Goal: Communication & Community: Answer question/provide support

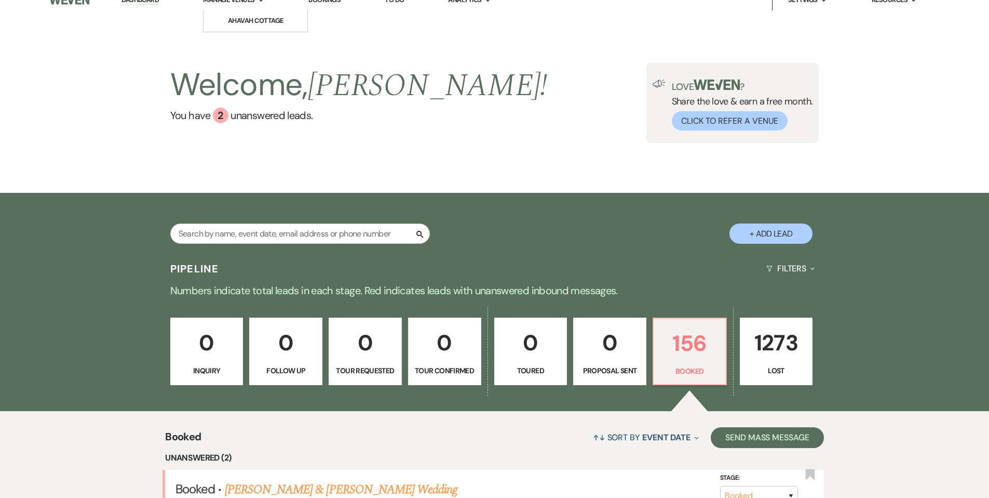
scroll to position [12, 0]
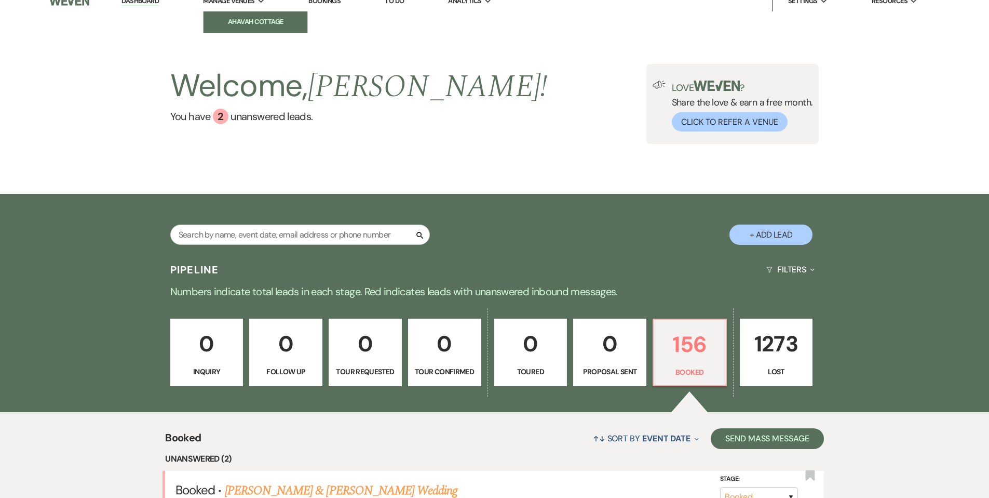
click at [244, 16] on link "Ahavah Cottage" at bounding box center [256, 21] width 104 height 21
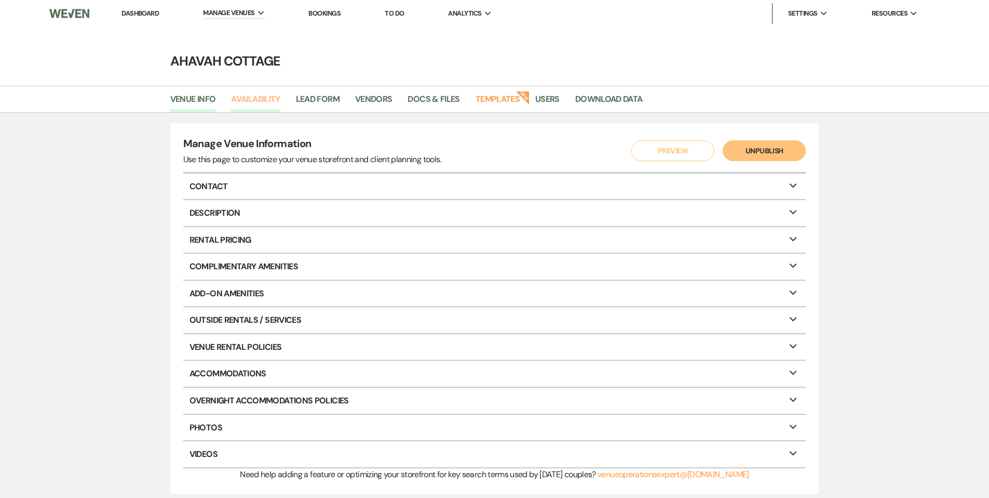
click at [262, 101] on link "Availability" at bounding box center [255, 102] width 49 height 20
select select "3"
select select "2026"
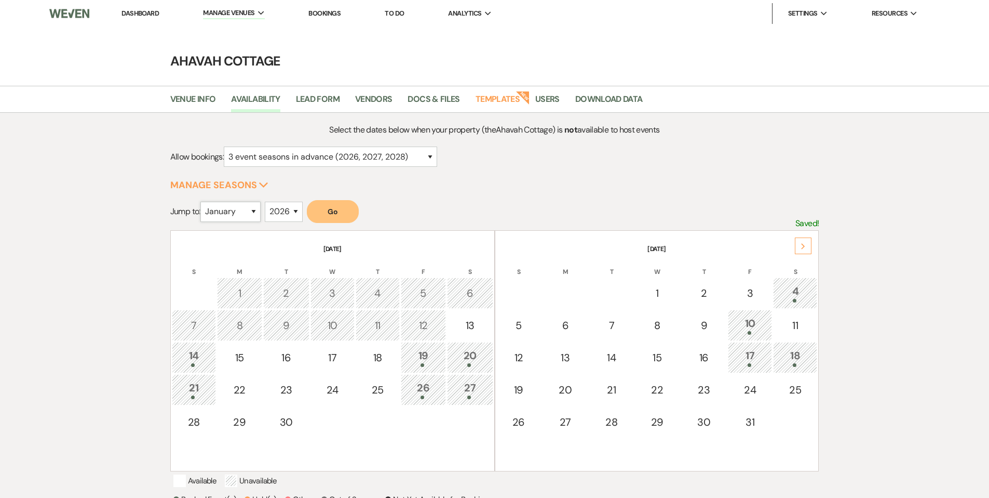
click at [254, 213] on select "January February March April May June July August September October November De…" at bounding box center [230, 211] width 60 height 20
select select "7"
click at [203, 201] on select "January February March April May June July August September October November De…" at bounding box center [230, 211] width 60 height 20
click at [339, 210] on button "Go" at bounding box center [333, 211] width 52 height 23
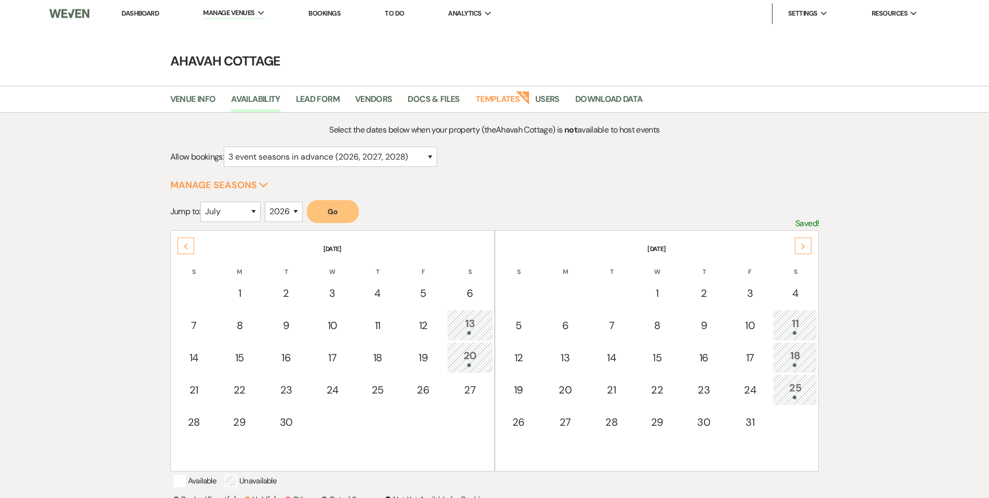
click at [799, 242] on div "Next" at bounding box center [803, 245] width 17 height 17
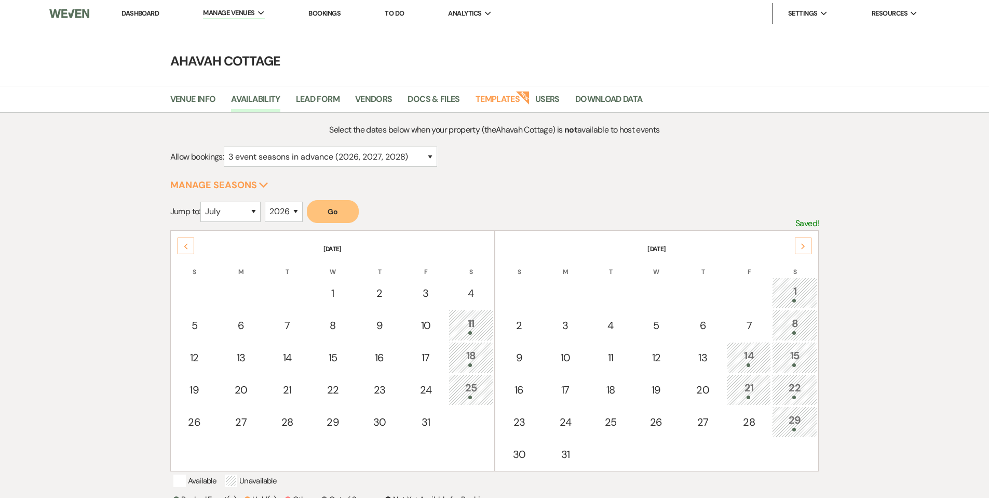
click at [805, 243] on icon "Next" at bounding box center [803, 246] width 5 height 6
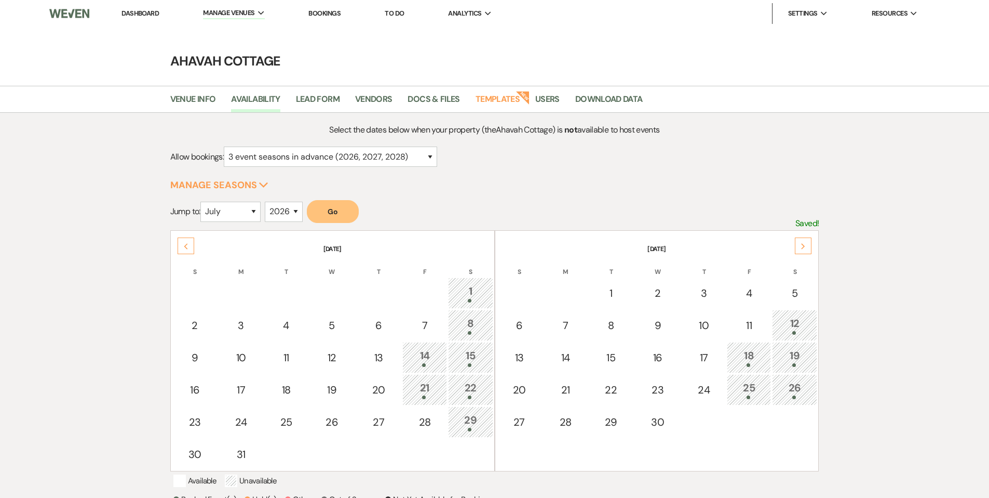
click at [803, 243] on icon "Next" at bounding box center [803, 246] width 5 height 6
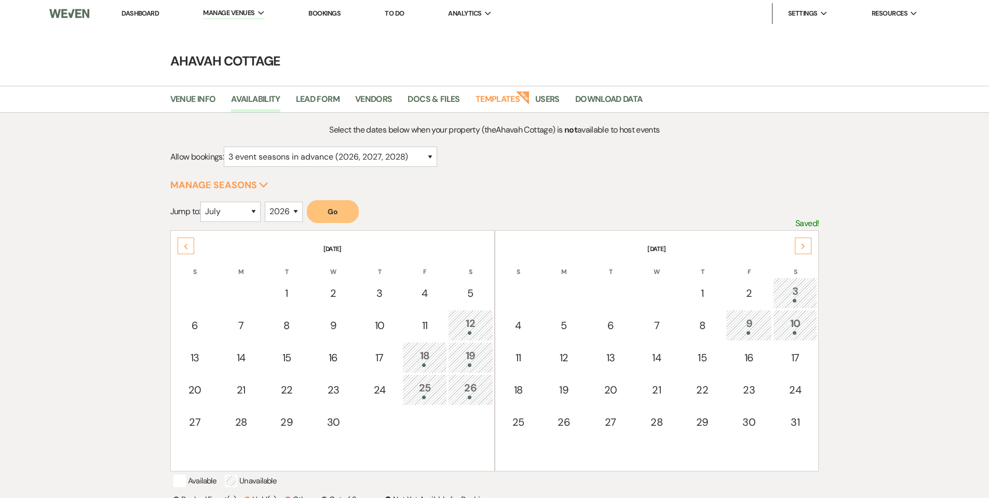
click at [184, 245] on use at bounding box center [186, 246] width 4 height 6
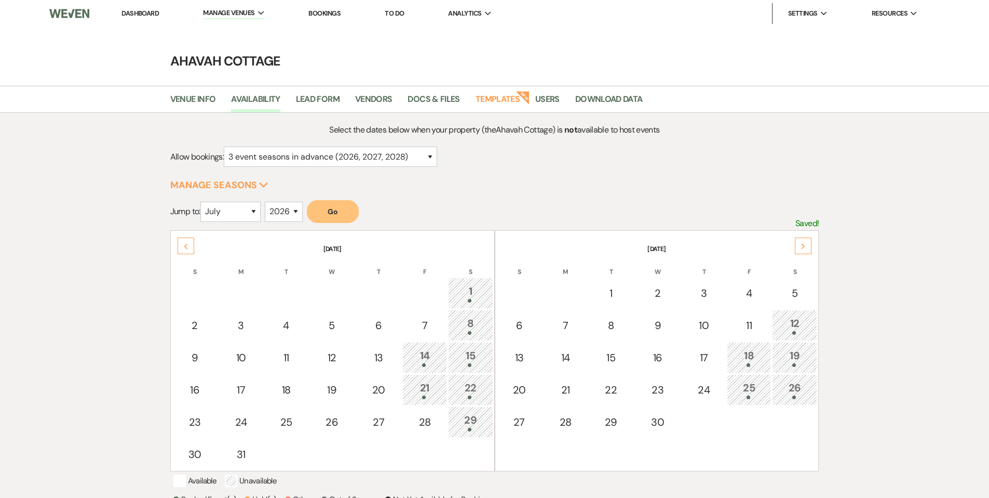
click at [184, 245] on icon "Previous" at bounding box center [185, 246] width 5 height 6
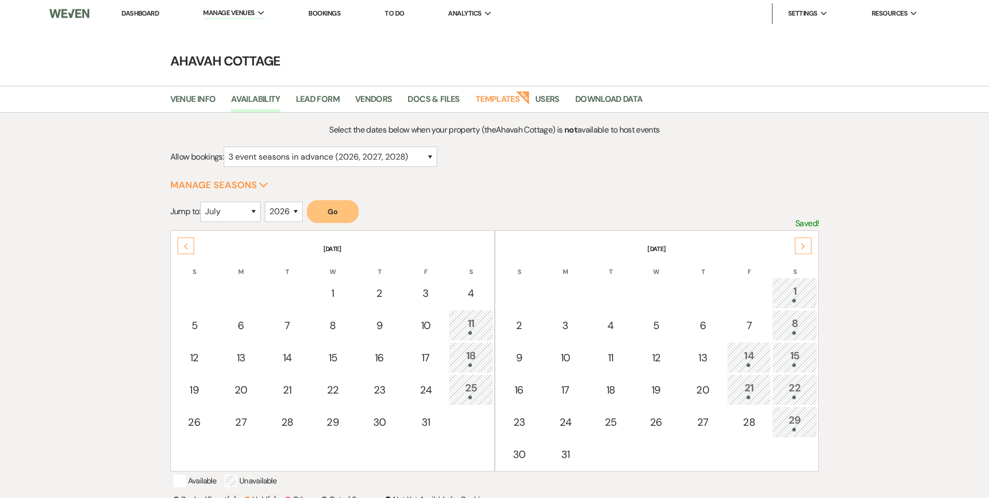
click at [808, 246] on div "Next" at bounding box center [803, 245] width 17 height 17
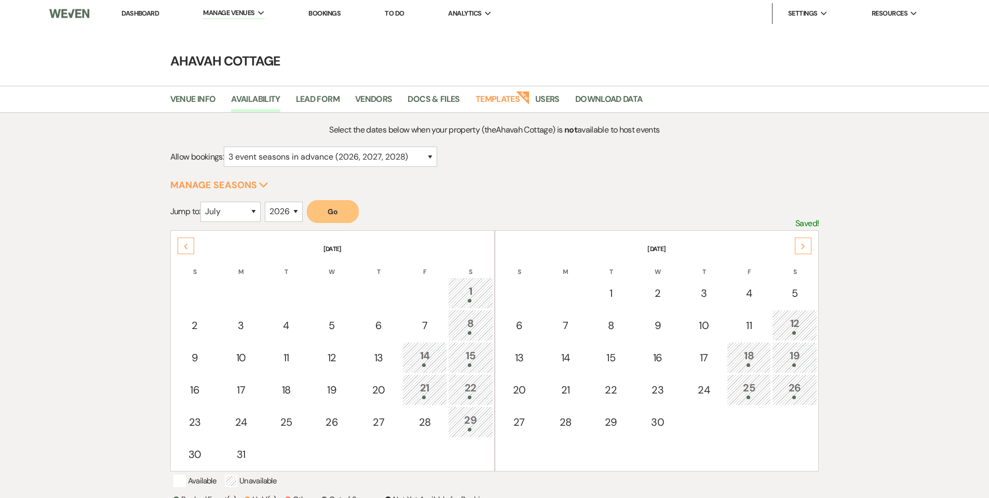
click at [801, 241] on div "Next" at bounding box center [803, 245] width 17 height 17
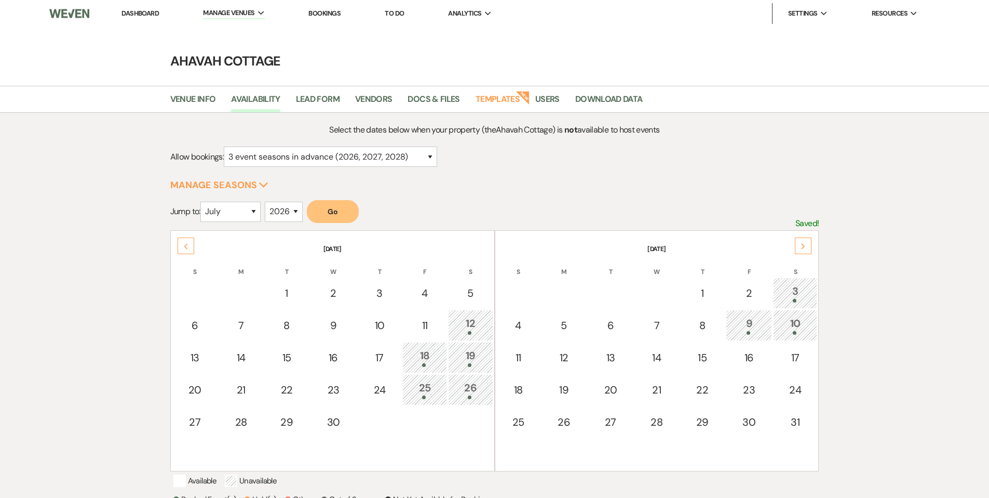
click at [143, 12] on link "Dashboard" at bounding box center [140, 13] width 37 height 9
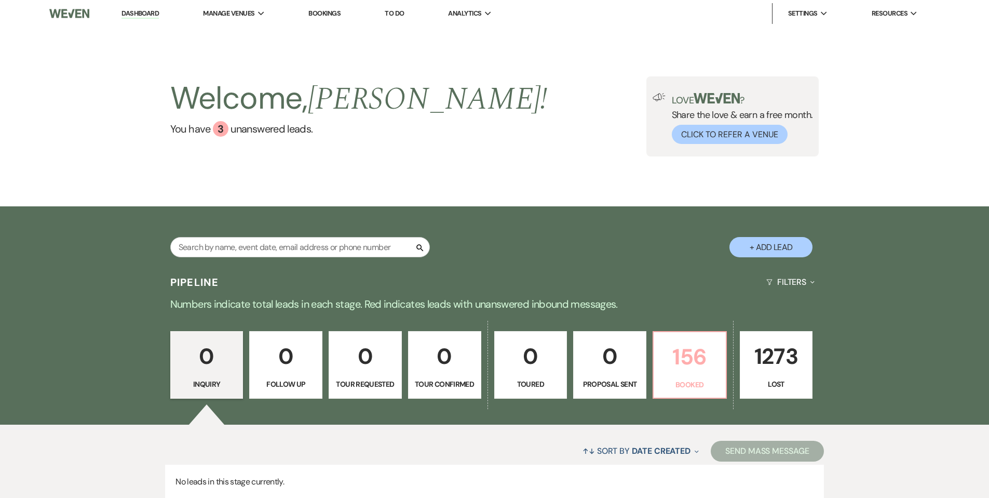
click at [666, 364] on p "156" at bounding box center [690, 356] width 60 height 35
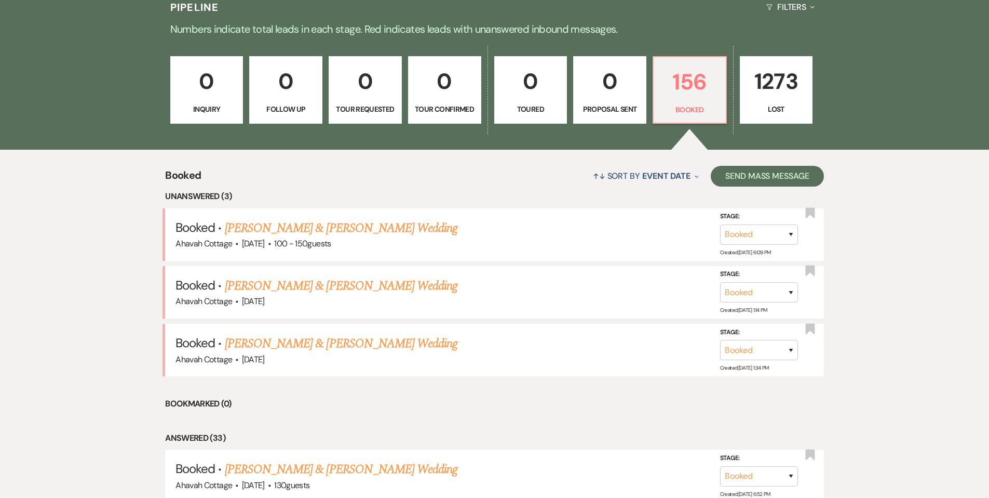
scroll to position [279, 0]
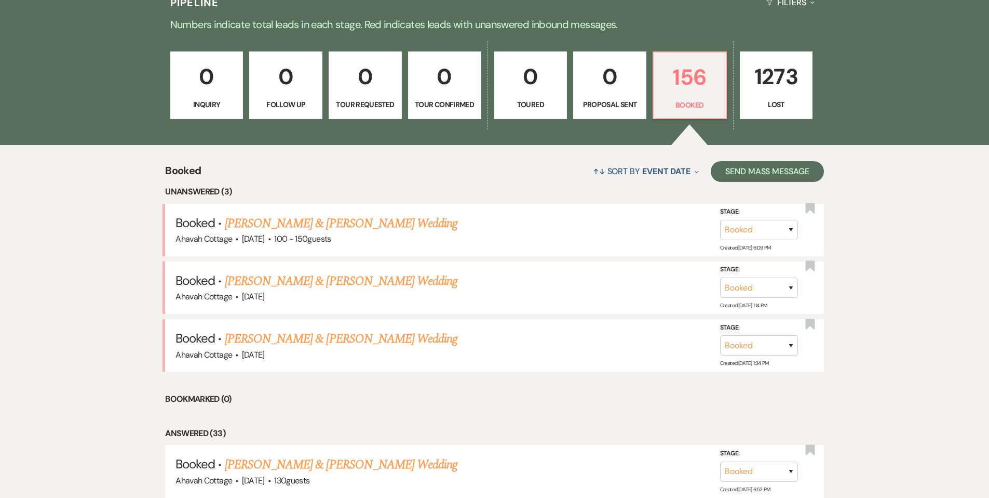
click at [392, 223] on link "[PERSON_NAME] & [PERSON_NAME] Wedding" at bounding box center [341, 223] width 233 height 19
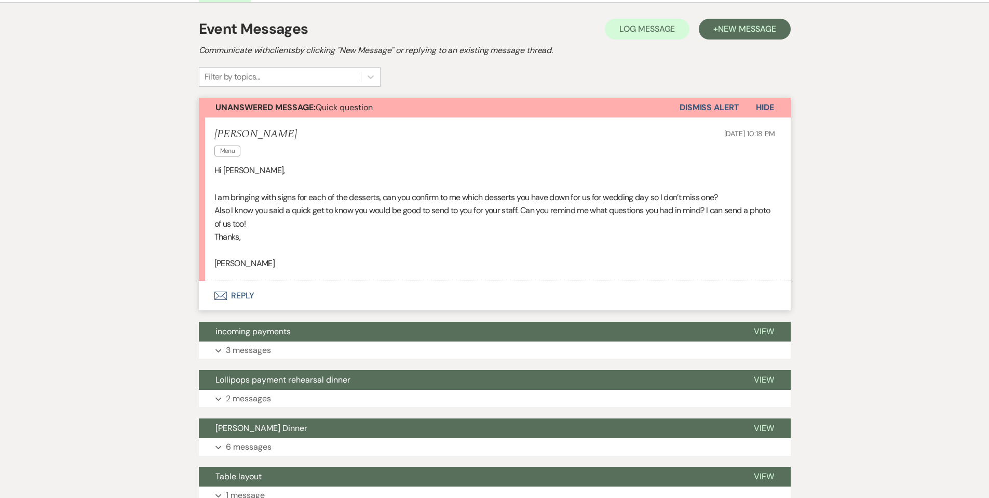
scroll to position [212, 0]
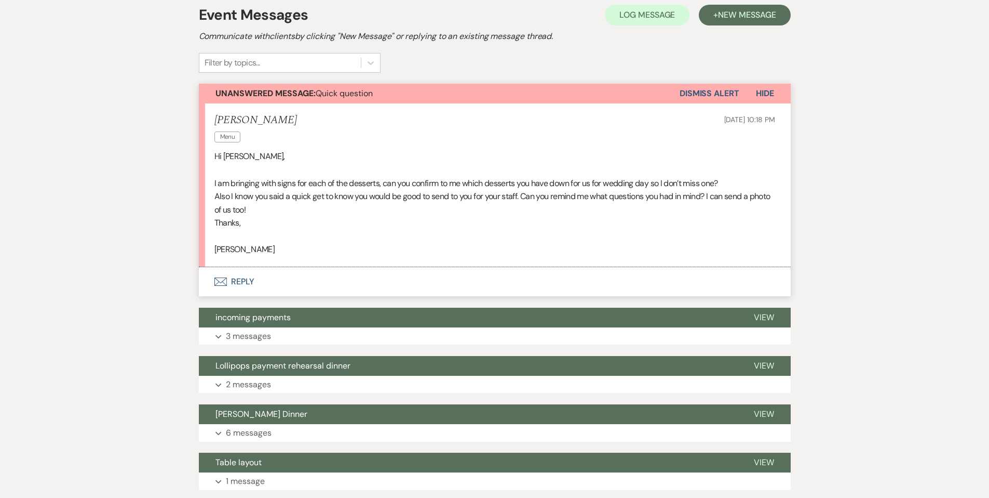
click at [242, 283] on button "Envelope Reply" at bounding box center [495, 281] width 592 height 29
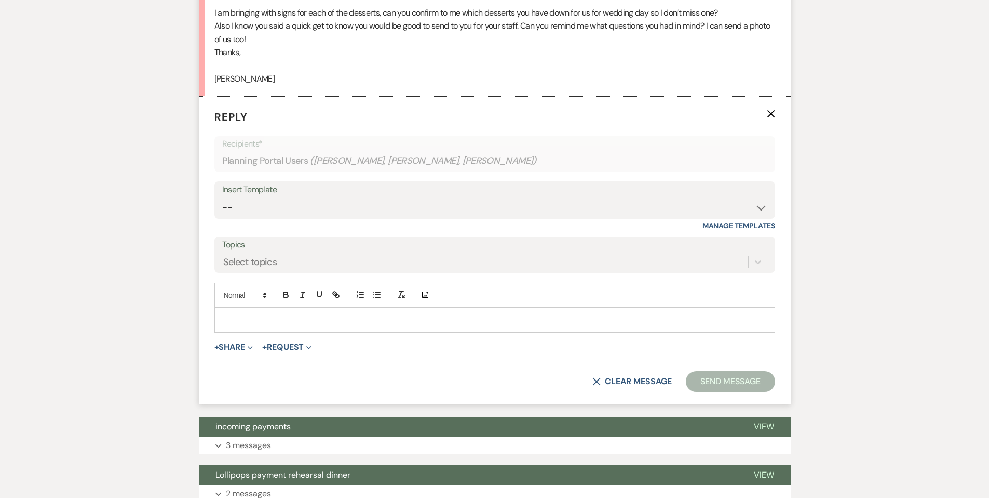
scroll to position [384, 0]
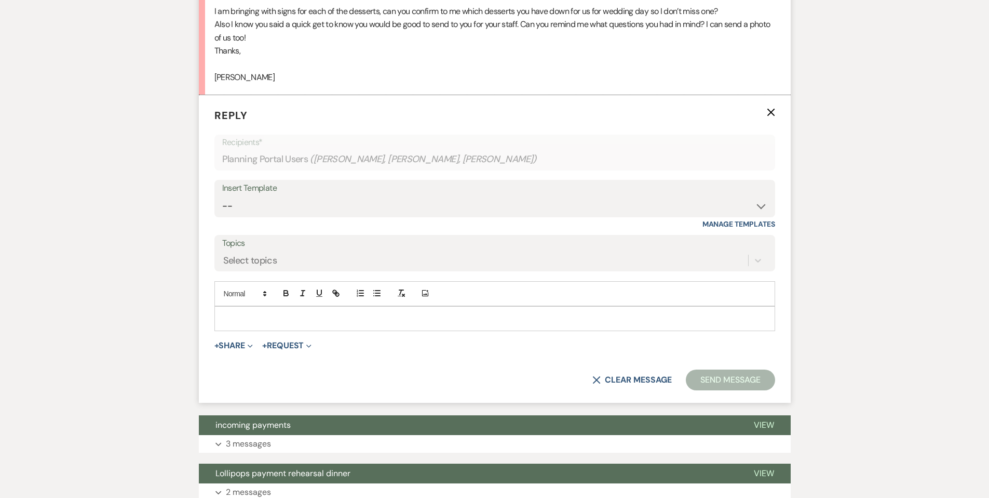
click at [281, 313] on p at bounding box center [495, 318] width 544 height 11
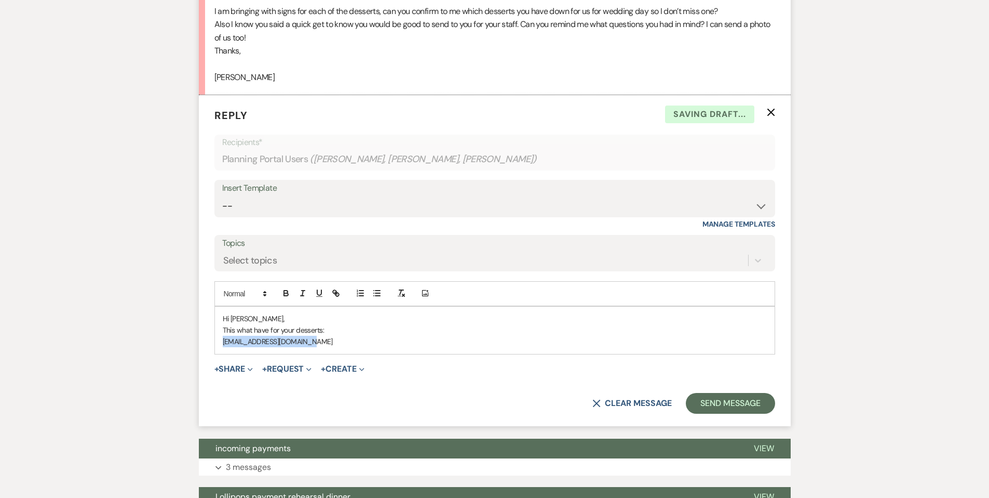
drag, startPoint x: 222, startPoint y: 340, endPoint x: 314, endPoint y: 338, distance: 92.5
click at [315, 338] on div "Hi [PERSON_NAME], This what have for your desserts: [EMAIL_ADDRESS][DOMAIN_NAME]" at bounding box center [495, 329] width 560 height 47
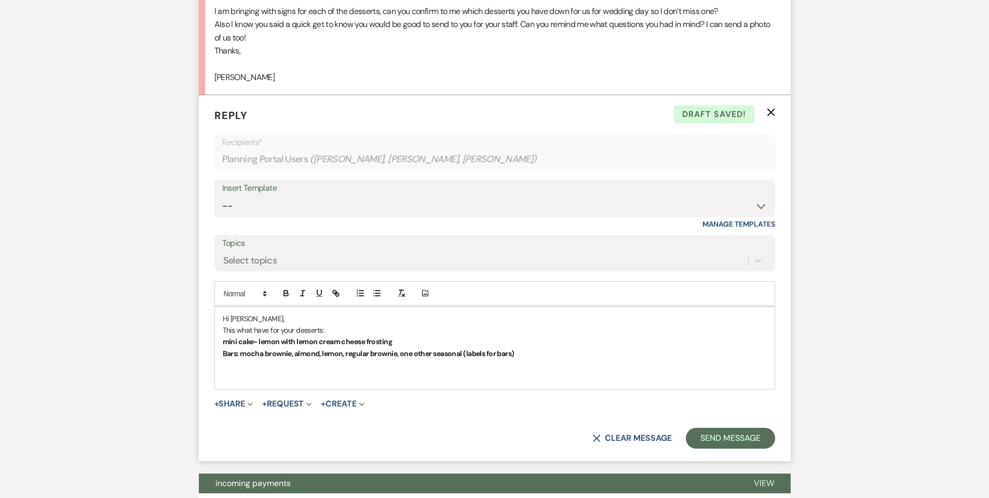
click at [220, 339] on div "Hi [PERSON_NAME], This what have for your desserts: mini cake- lemon with lemon…" at bounding box center [495, 347] width 560 height 82
click at [533, 356] on p "Bars: mocha brownie, almond, lemon, regular brownie, one other seasonal (labels…" at bounding box center [495, 352] width 544 height 11
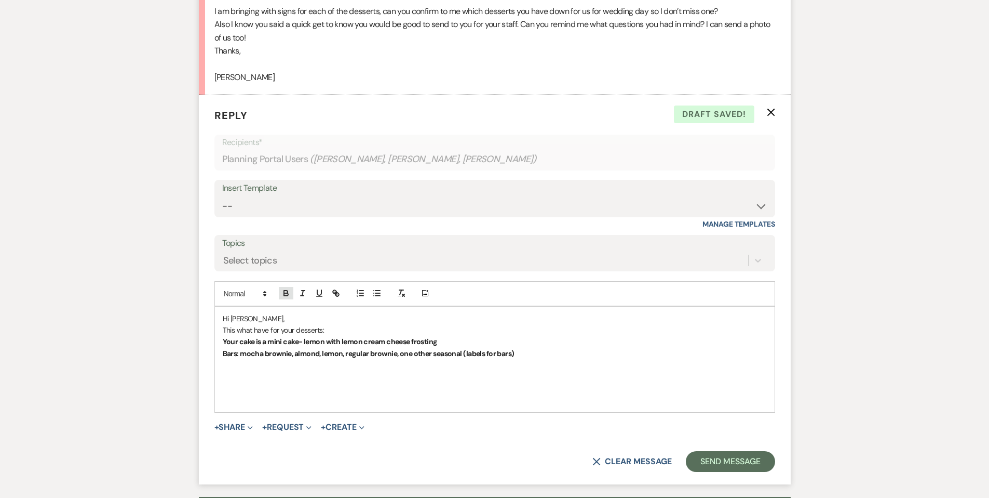
click at [284, 293] on icon "button" at bounding box center [286, 294] width 4 height 3
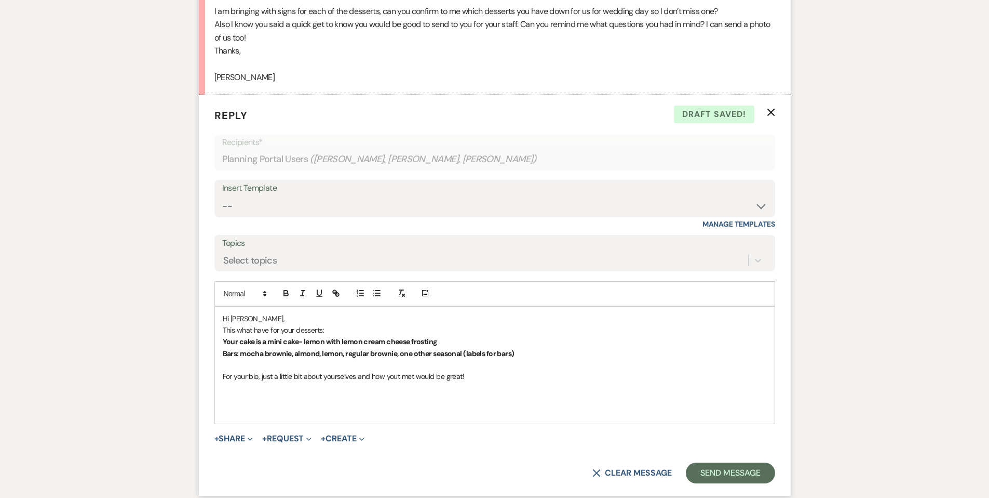
click at [393, 374] on span "For your bio, just a little bit about yourselves and how yout met would be grea…" at bounding box center [344, 375] width 242 height 9
click at [482, 375] on p "For your bio, just a little bit about yourselves and how you met would be great!" at bounding box center [495, 375] width 544 height 11
drag, startPoint x: 401, startPoint y: 351, endPoint x: 517, endPoint y: 349, distance: 115.3
click at [517, 349] on p "Bars: mocha brownie, almond, lemon, regular brownie, one other seasonal (labels…" at bounding box center [495, 352] width 544 height 11
click at [518, 365] on p at bounding box center [495, 364] width 544 height 11
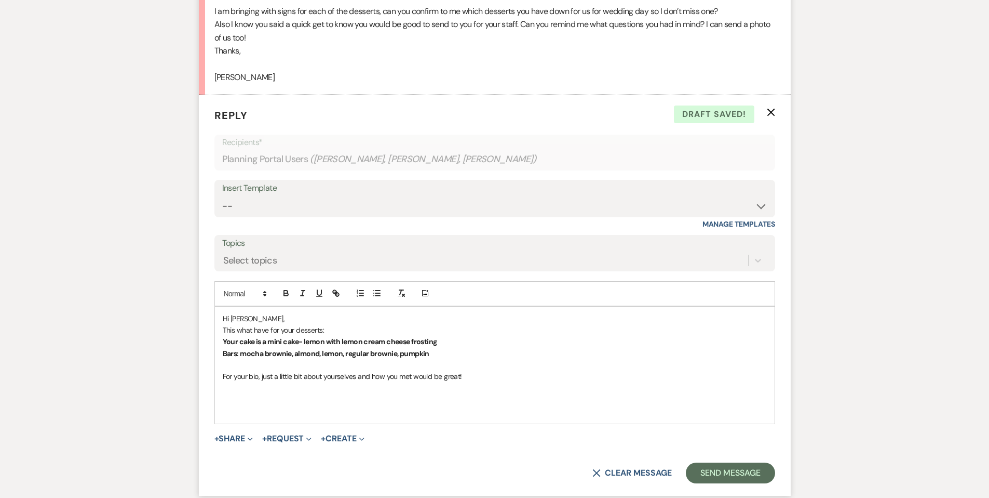
click at [492, 375] on p "For your bio, just a little bit about yourselves and how you met would be great!" at bounding box center [495, 375] width 544 height 11
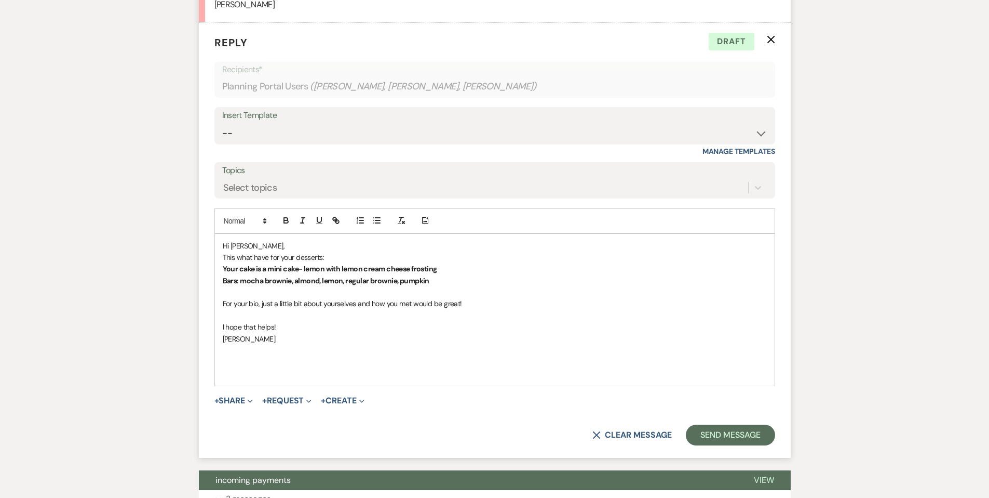
scroll to position [454, 0]
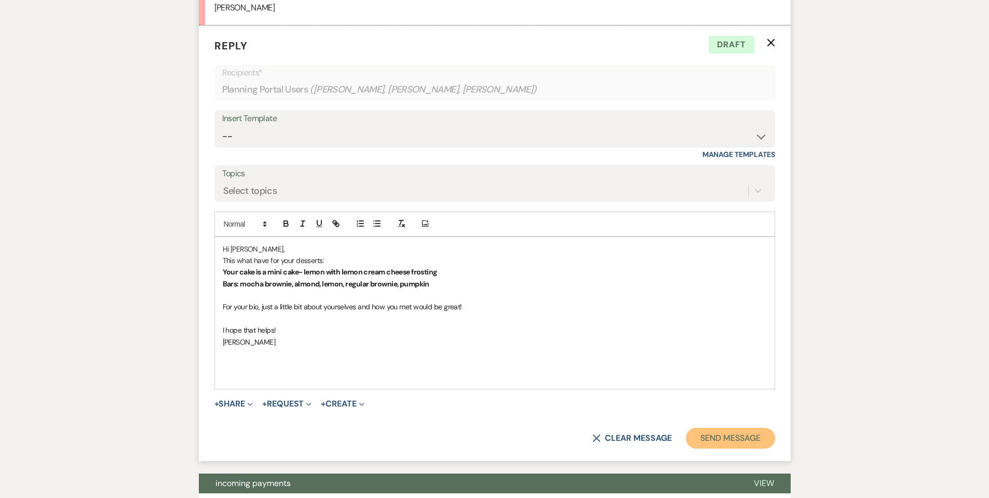
click at [707, 439] on button "Send Message" at bounding box center [730, 437] width 89 height 21
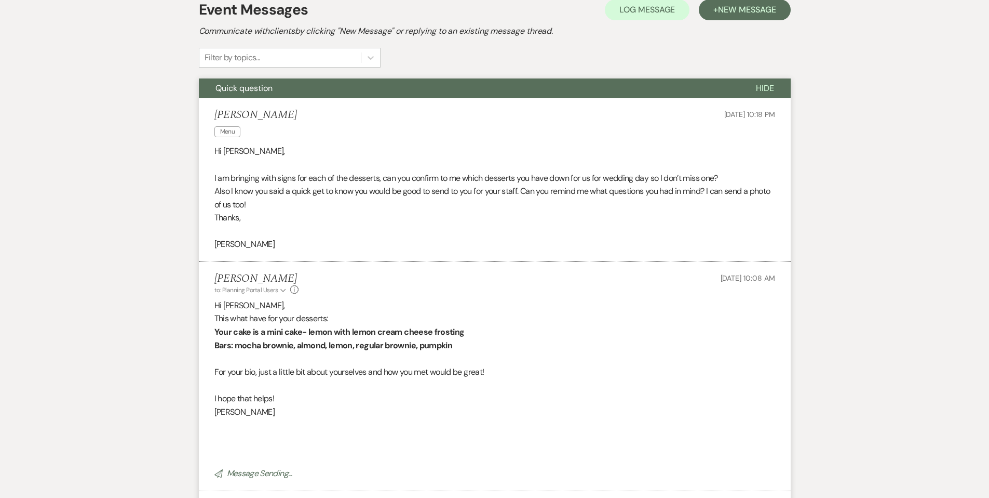
scroll to position [217, 0]
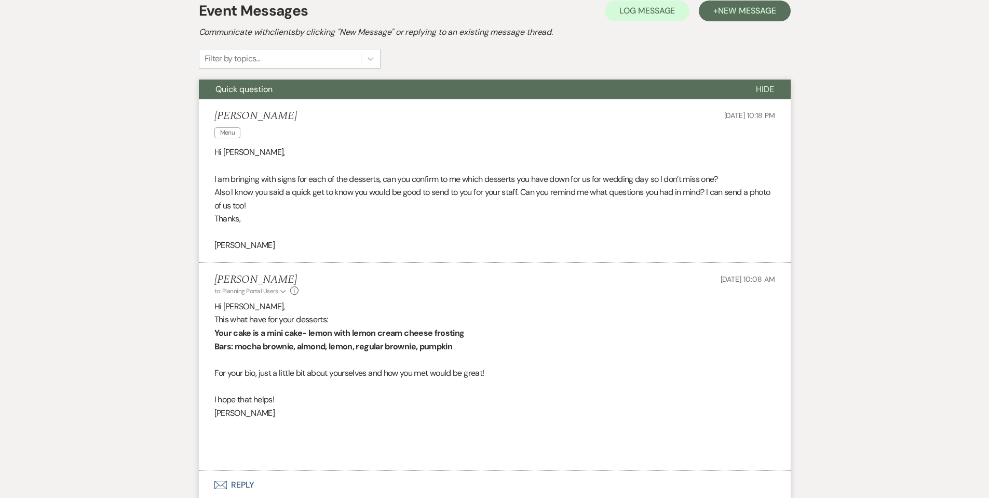
click at [250, 85] on span "Quick question" at bounding box center [244, 89] width 57 height 11
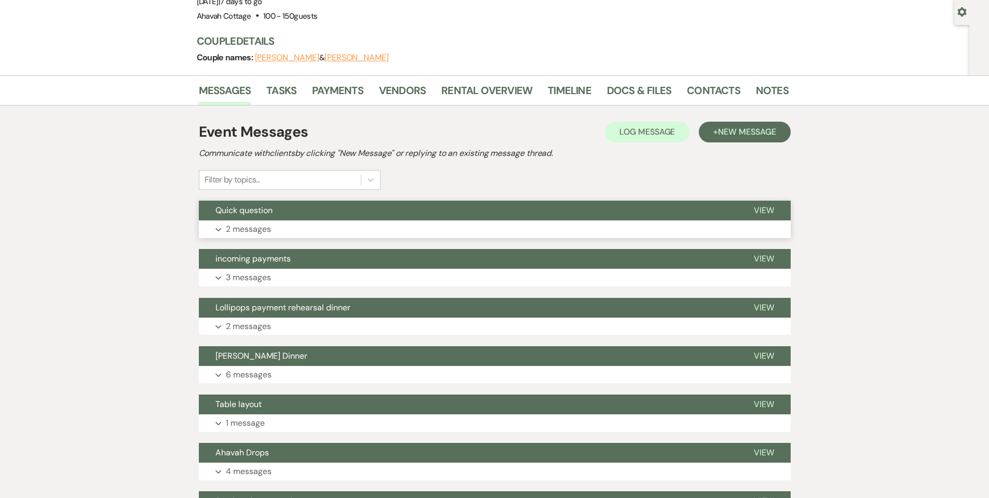
scroll to position [0, 0]
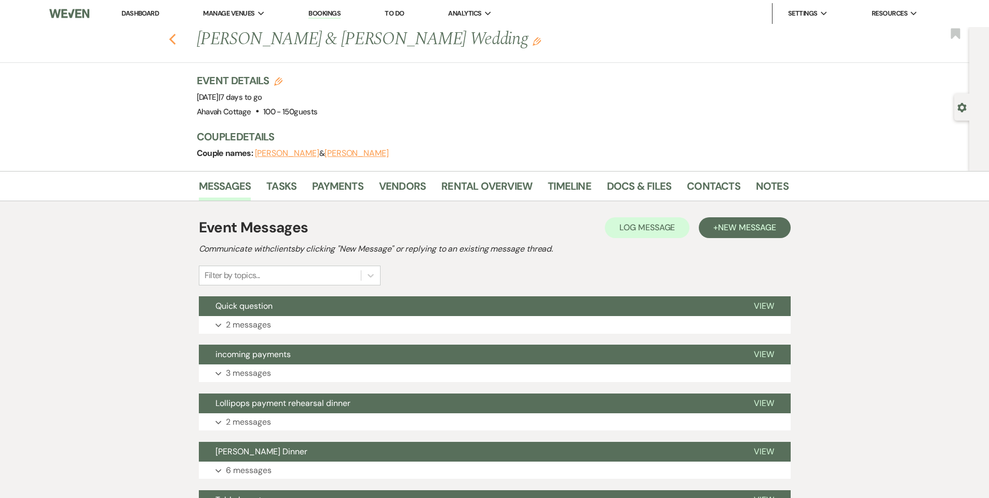
click at [173, 35] on icon "Previous" at bounding box center [173, 39] width 8 height 12
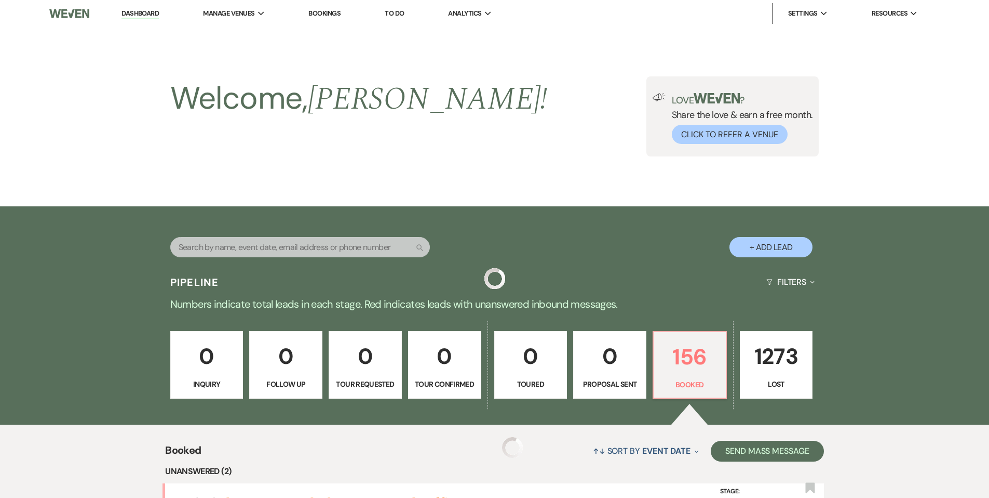
scroll to position [279, 0]
